Goal: Task Accomplishment & Management: Manage account settings

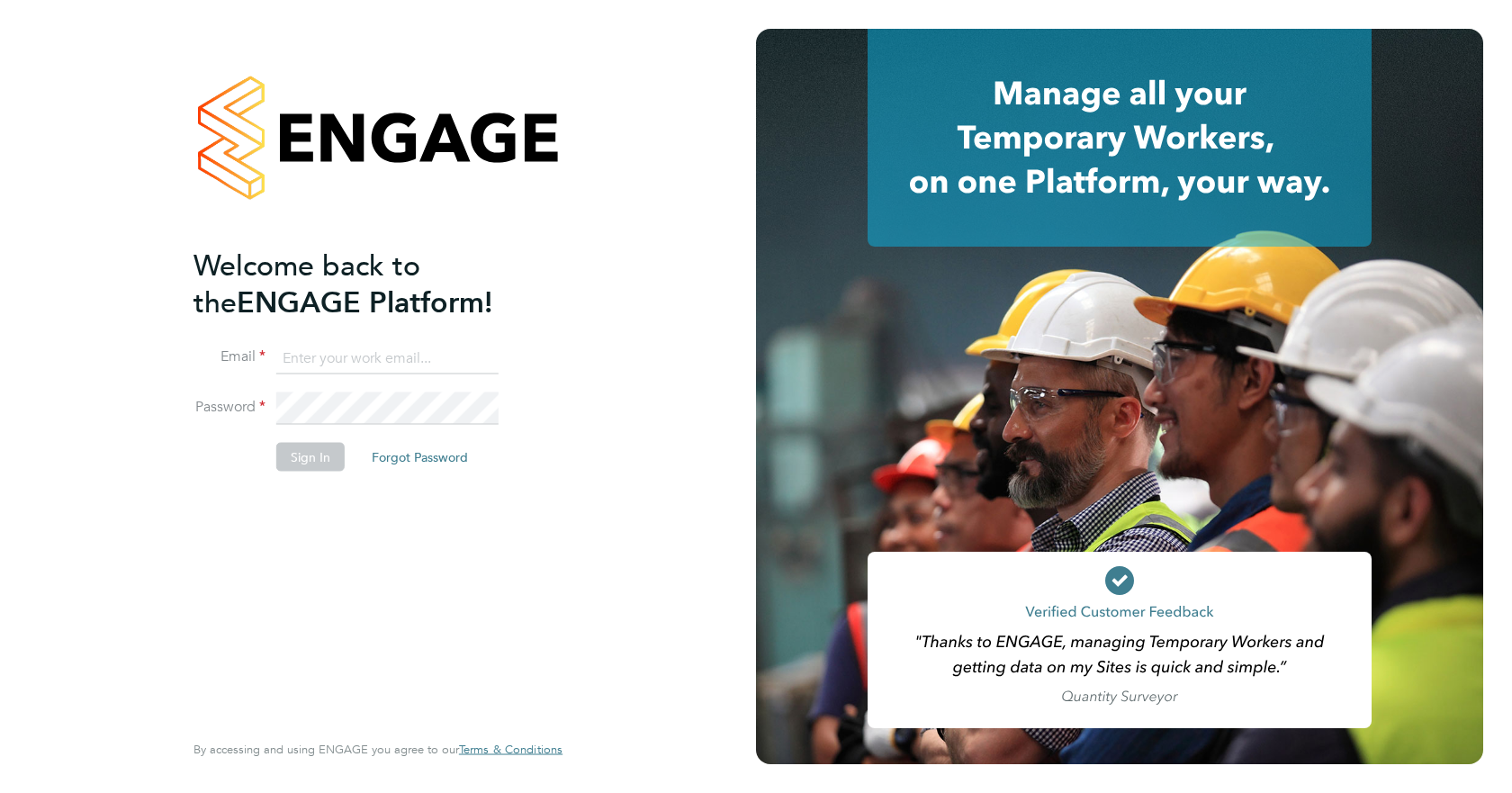
type input "jspencer@spheresolutions.co.uk"
click at [290, 457] on button "Sign In" at bounding box center [310, 456] width 68 height 29
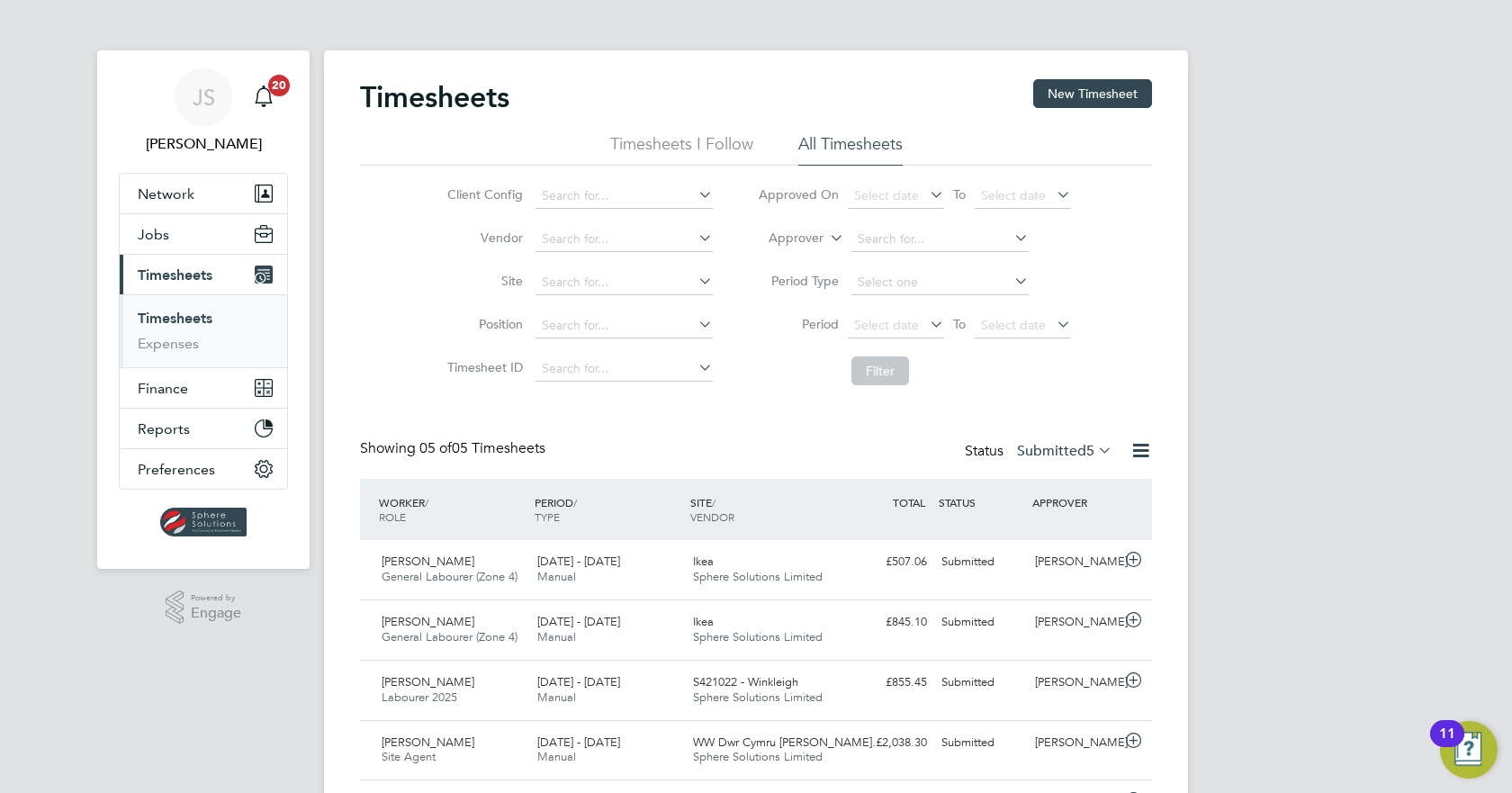
click at [1063, 448] on label "Submitted 5" at bounding box center [1064, 451] width 95 height 18
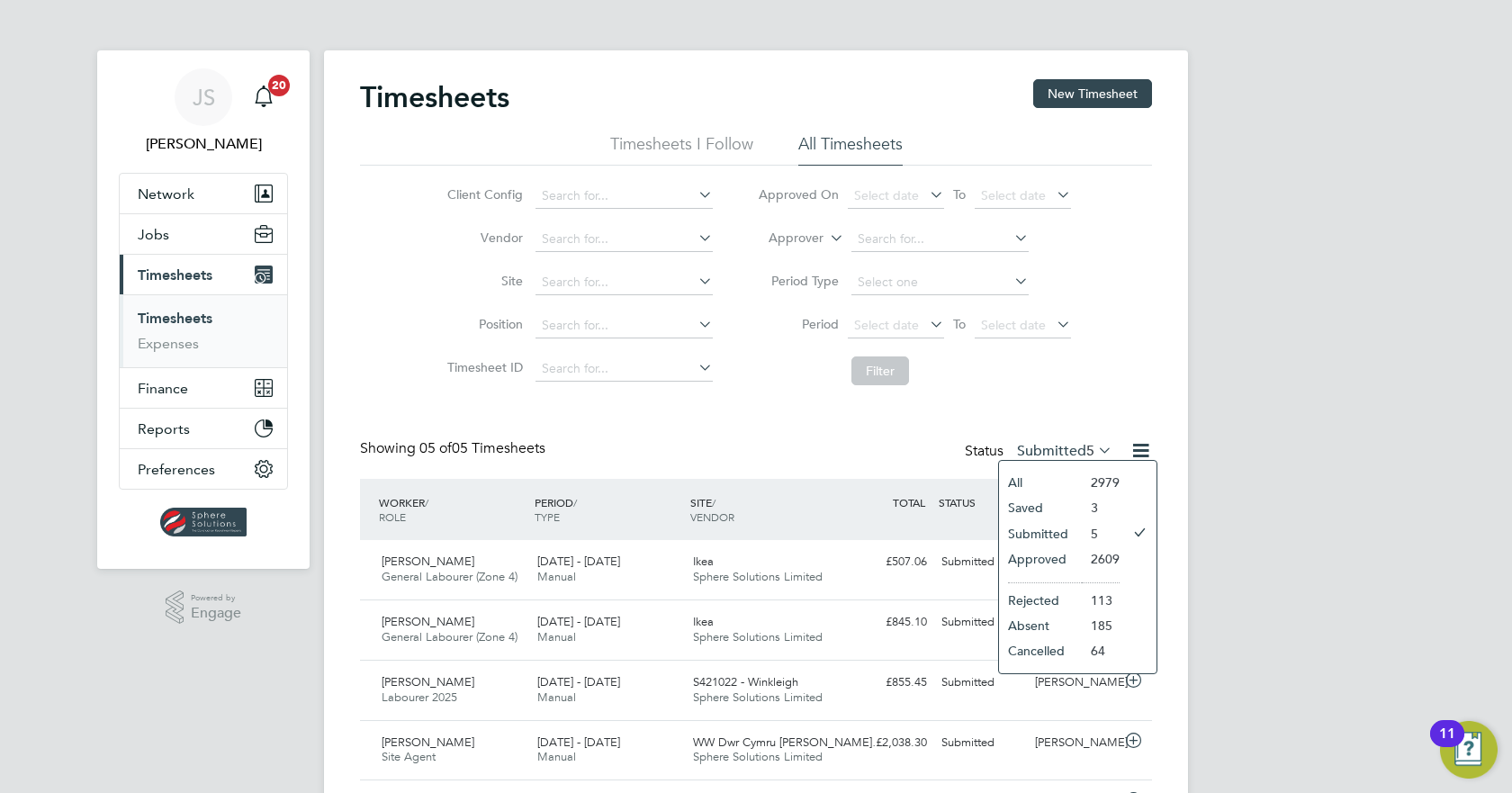
click at [1057, 555] on li "Approved" at bounding box center [1040, 559] width 83 height 25
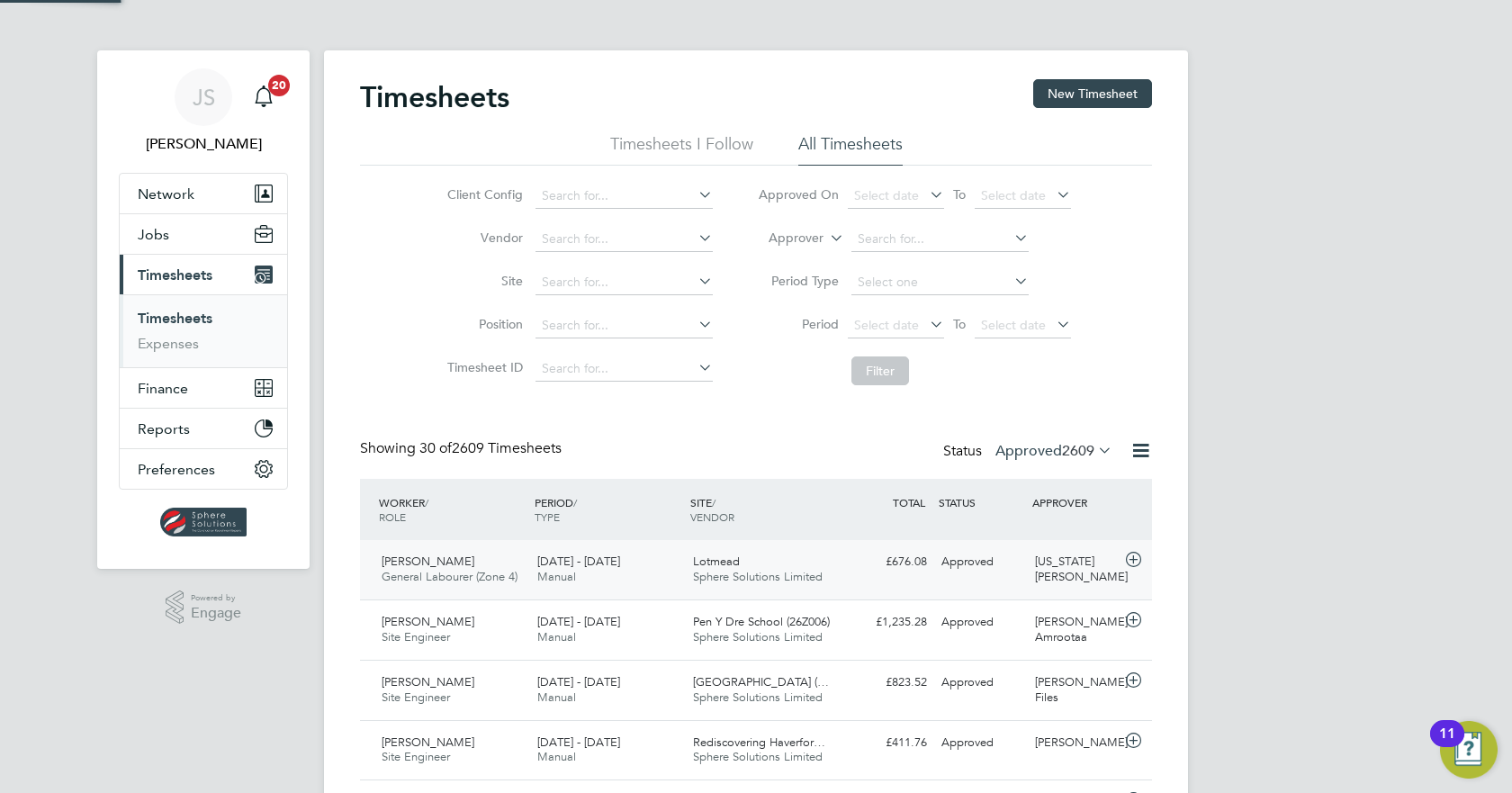
scroll to position [9, 9]
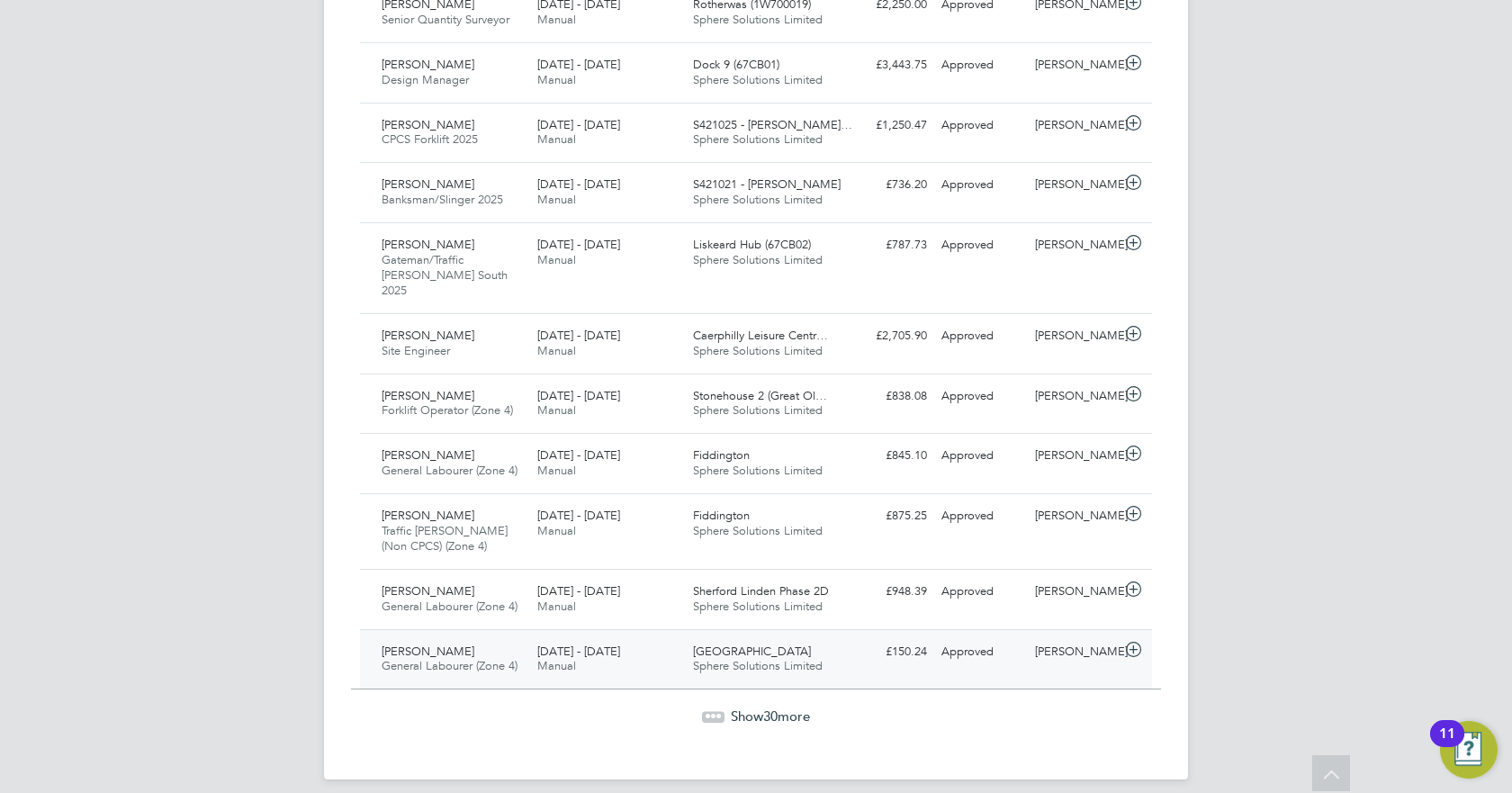
click at [1069, 647] on div "[PERSON_NAME]" at bounding box center [1075, 652] width 93 height 30
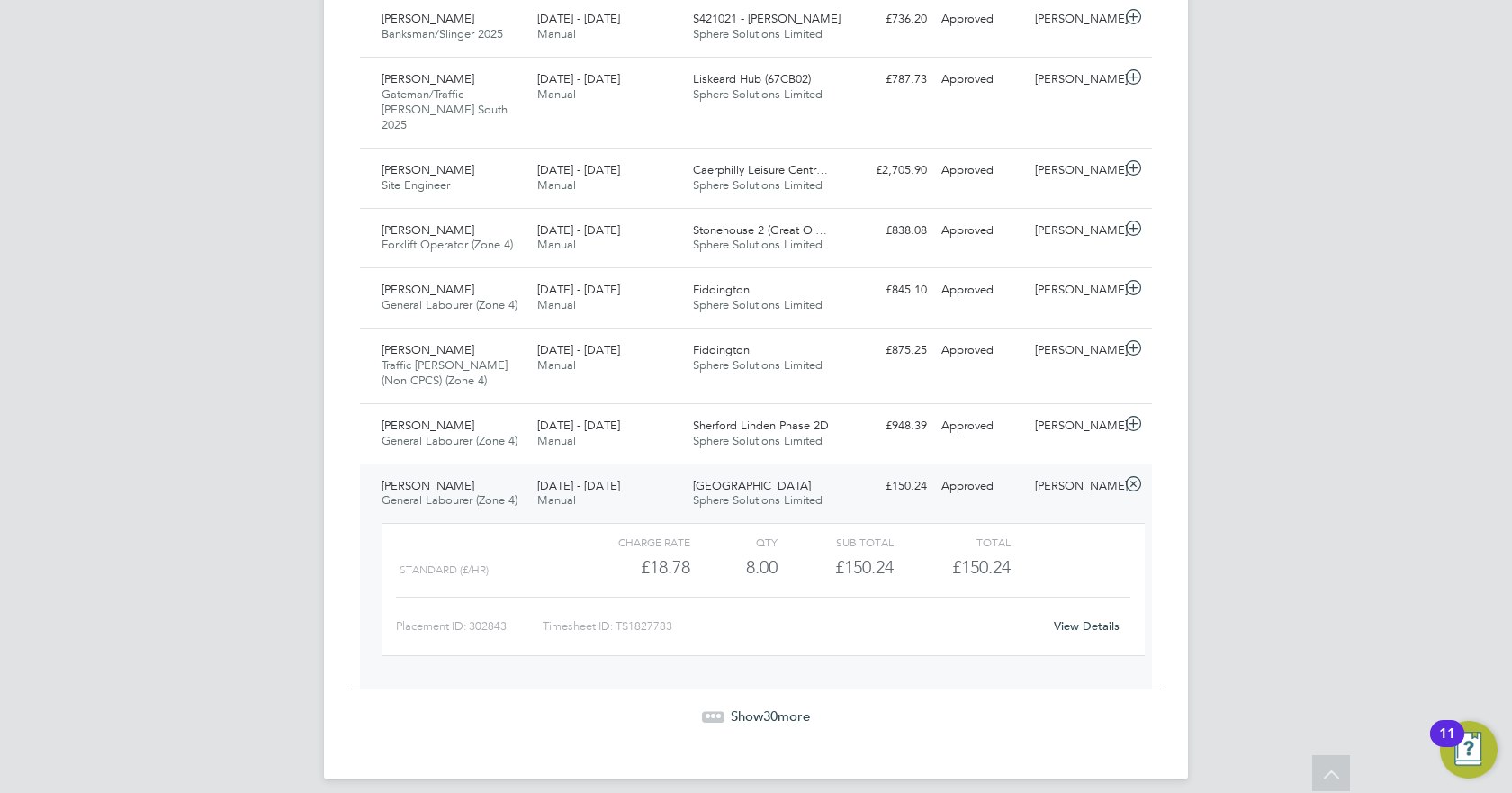
click at [1086, 619] on link "View Details" at bounding box center [1087, 626] width 65 height 15
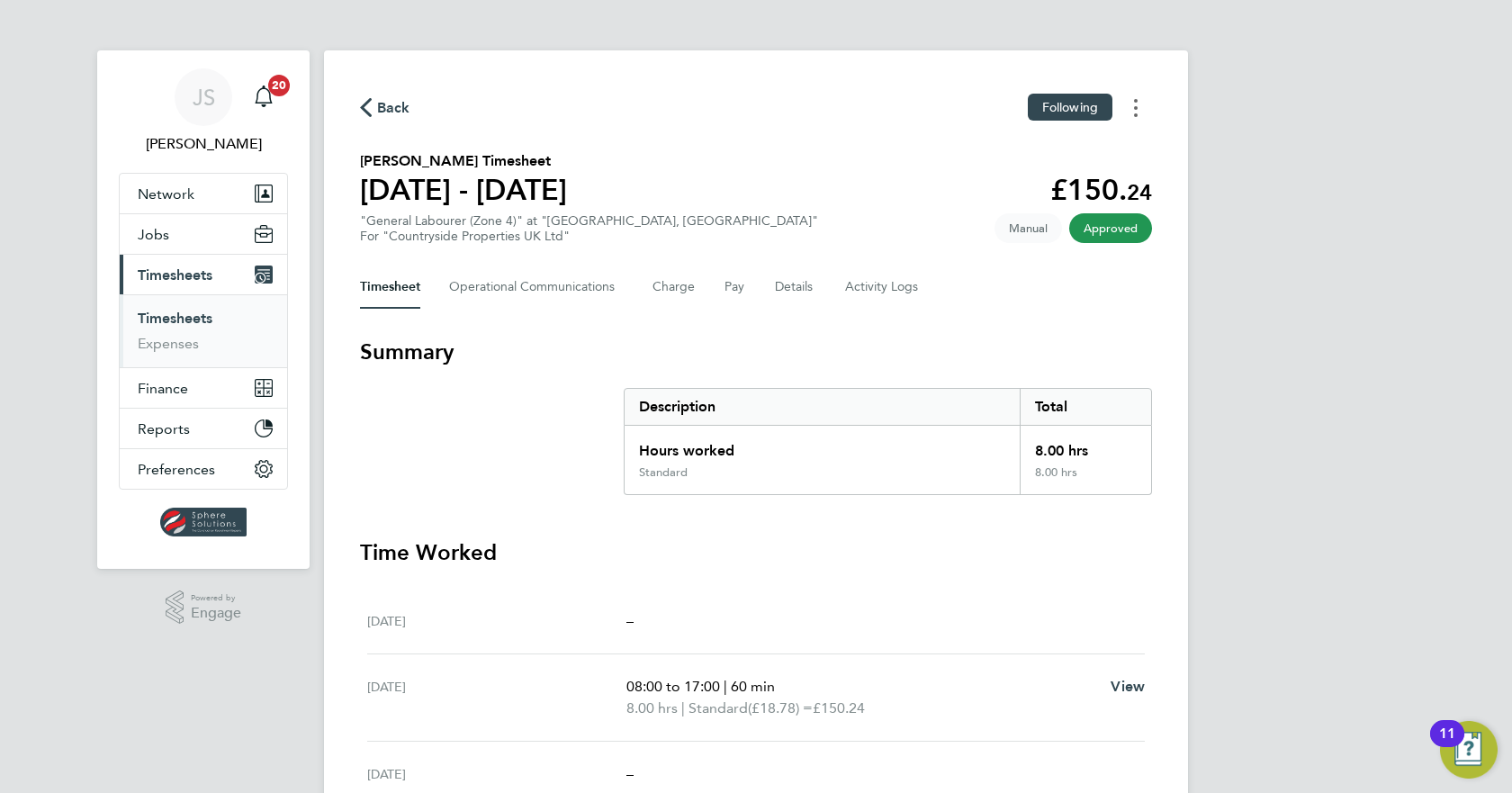
click at [1133, 109] on icon "Timesheets Menu" at bounding box center [1135, 107] width 4 height 18
click at [1026, 156] on link "Download timesheet" at bounding box center [1044, 147] width 216 height 36
